Goal: Task Accomplishment & Management: Manage account settings

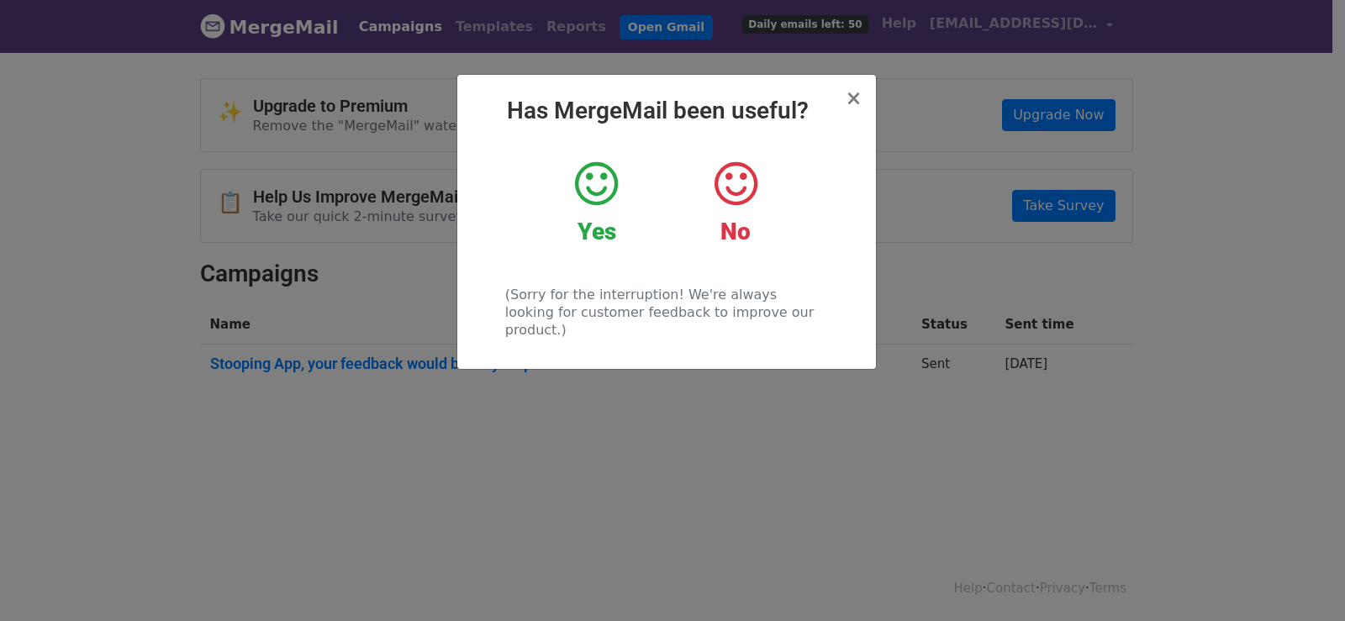
click at [603, 192] on icon at bounding box center [596, 184] width 43 height 50
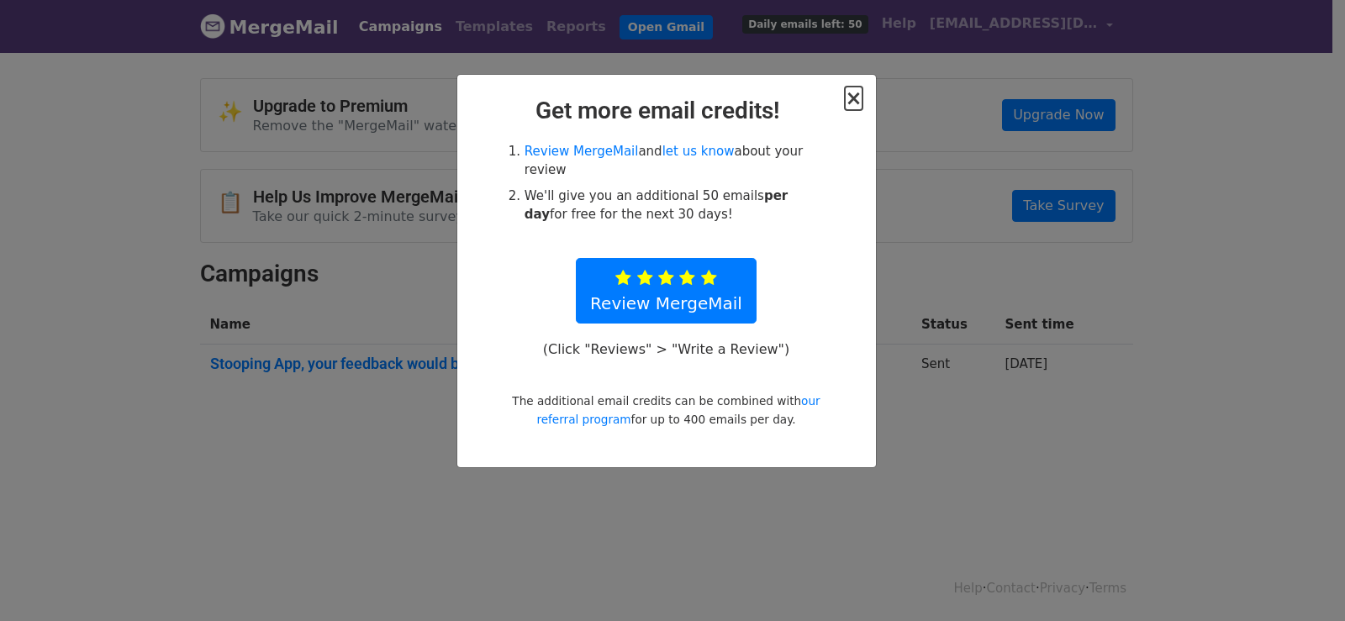
click at [854, 101] on span "×" at bounding box center [853, 99] width 17 height 24
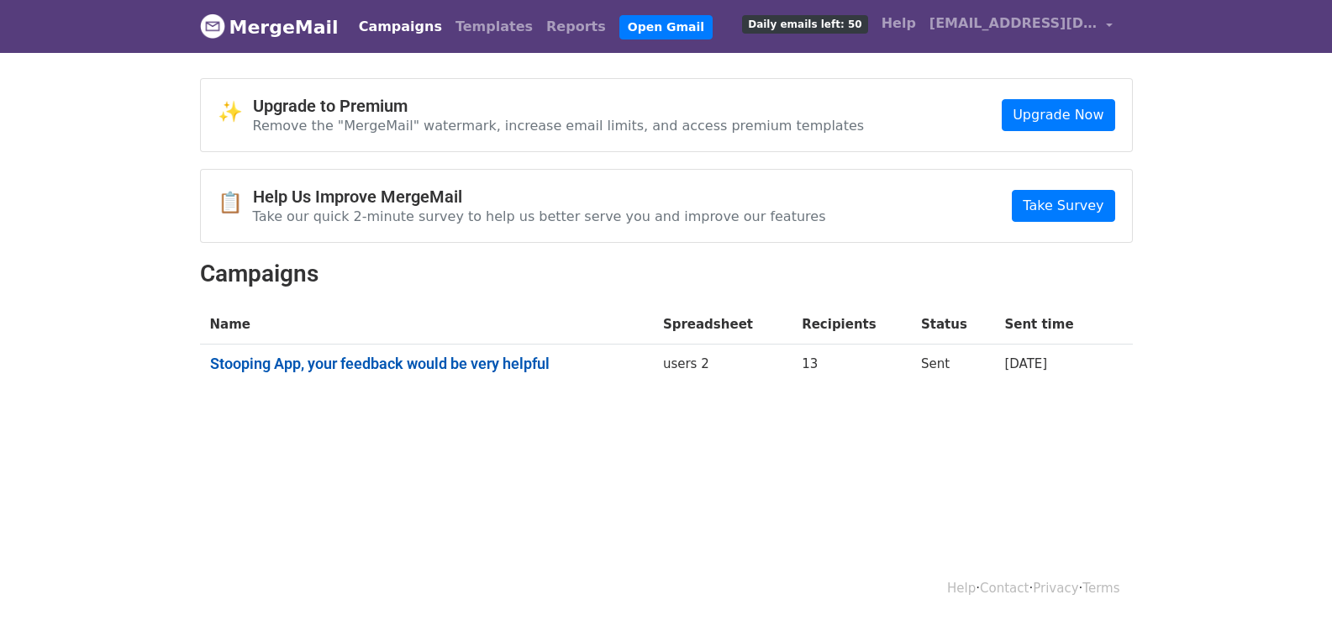
click at [518, 363] on link "Stooping App, your feedback would be very helpful" at bounding box center [426, 364] width 433 height 18
click at [494, 368] on link "Stooping App, your feedback would be very helpful" at bounding box center [426, 364] width 433 height 18
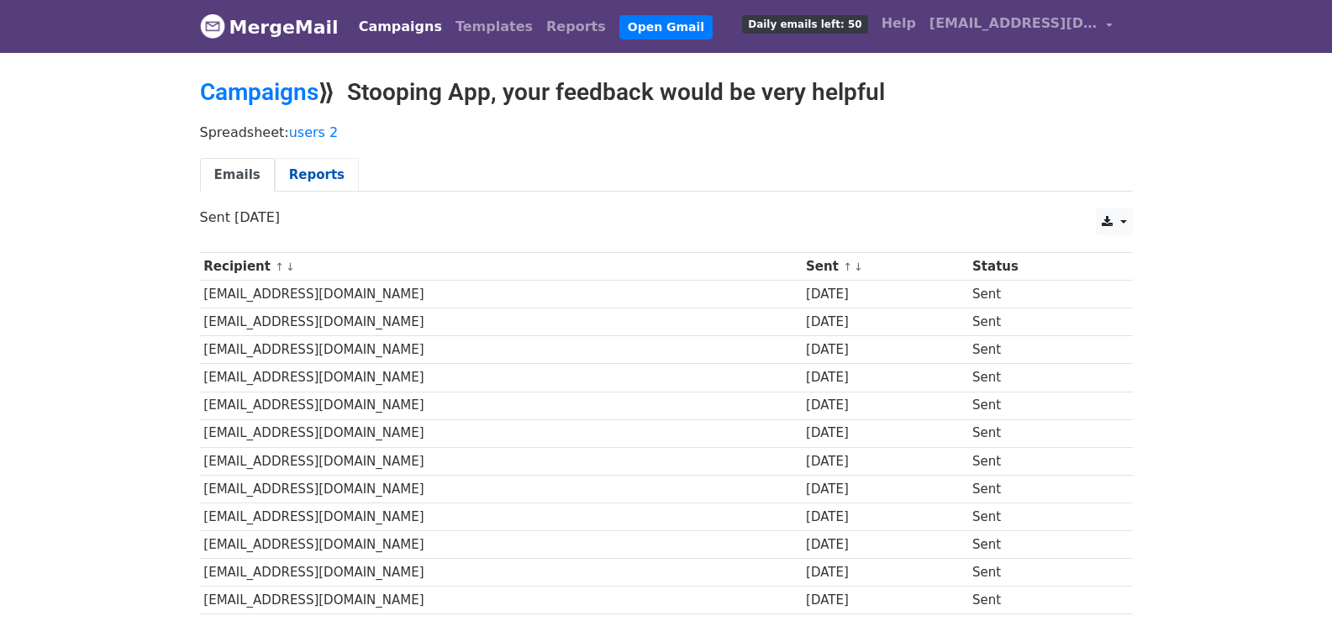
click at [318, 176] on link "Reports" at bounding box center [317, 175] width 84 height 34
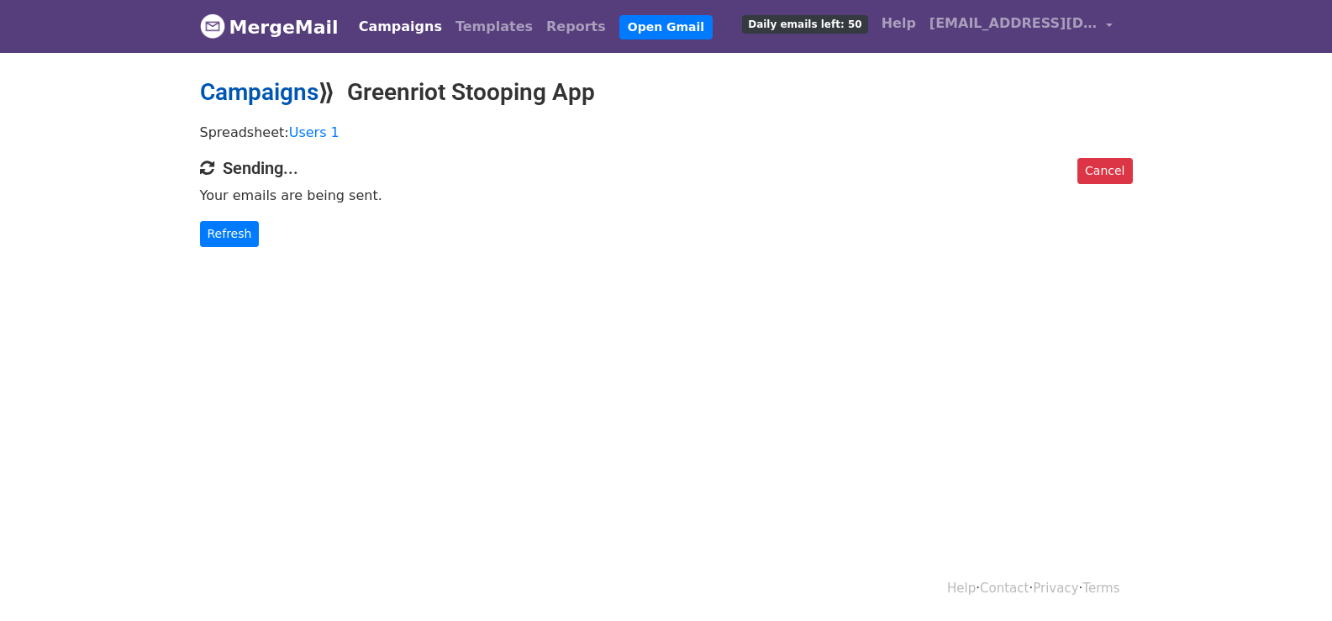
click at [264, 96] on link "Campaigns" at bounding box center [259, 92] width 119 height 28
